Goal: Information Seeking & Learning: Learn about a topic

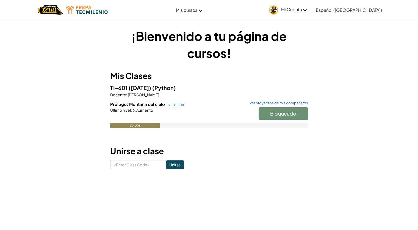
click at [267, 113] on div "Bloqueado" at bounding box center [280, 114] width 55 height 15
